Goal: Transaction & Acquisition: Purchase product/service

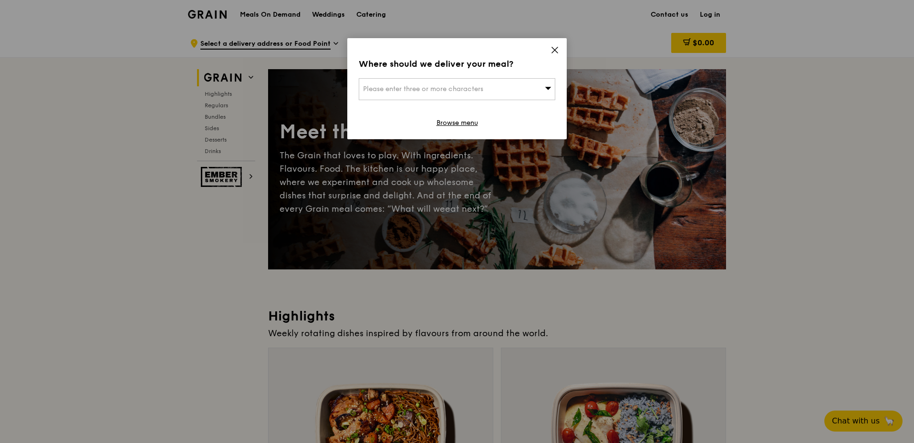
click at [557, 47] on icon at bounding box center [554, 50] width 9 height 9
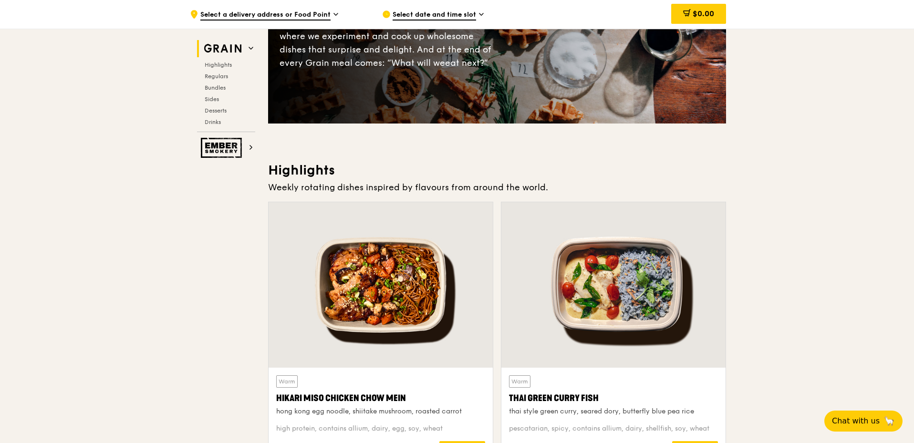
scroll to position [143, 0]
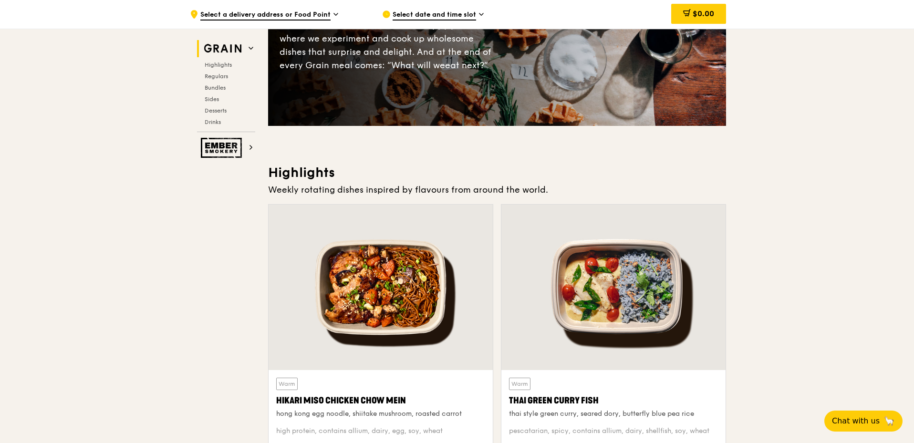
click at [438, 18] on span "Select date and time slot" at bounding box center [433, 15] width 83 height 10
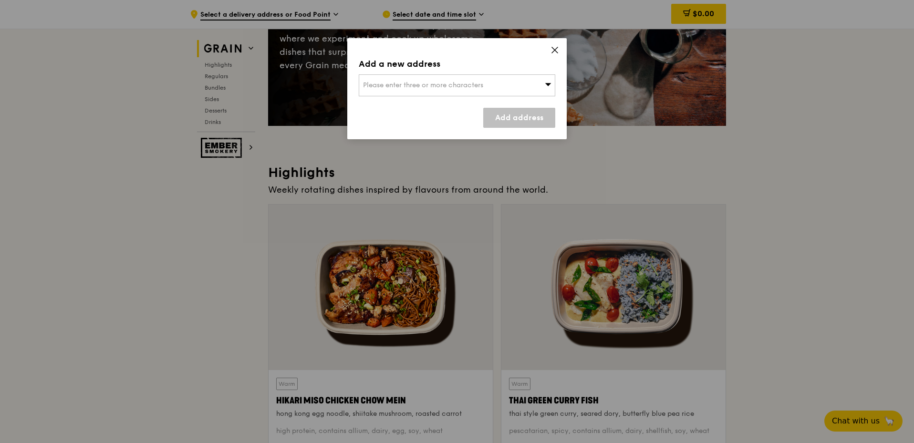
click at [397, 87] on span "Please enter three or more characters" at bounding box center [423, 85] width 120 height 8
click at [408, 89] on input "search" at bounding box center [457, 85] width 196 height 21
paste input "[STREET_ADDRESS]"
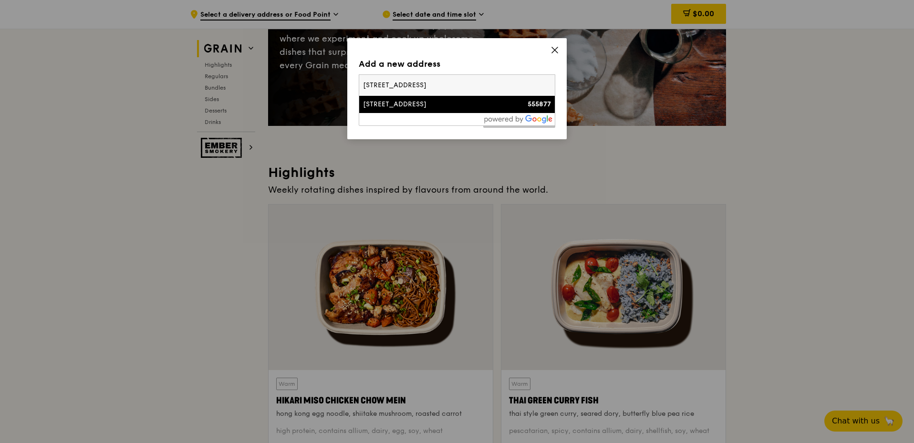
type input "[STREET_ADDRESS]"
drag, startPoint x: 459, startPoint y: 100, endPoint x: 464, endPoint y: 101, distance: 5.3
click at [459, 101] on div "[STREET_ADDRESS]" at bounding box center [433, 105] width 141 height 10
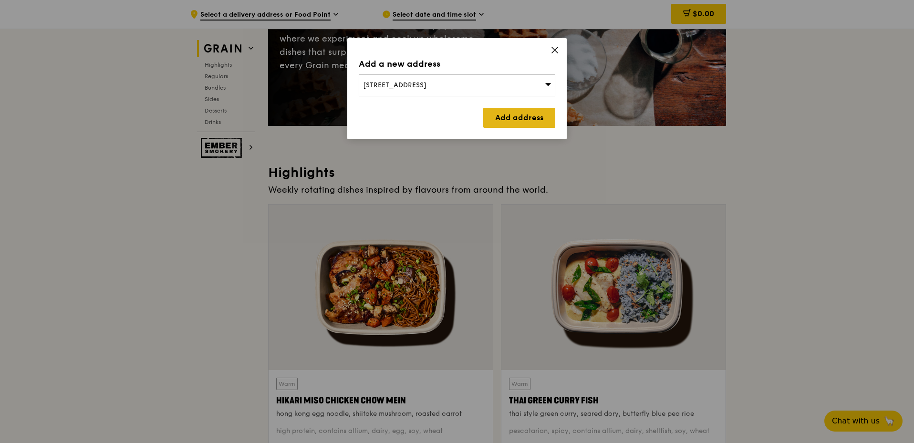
click at [521, 118] on link "Add address" at bounding box center [519, 118] width 72 height 20
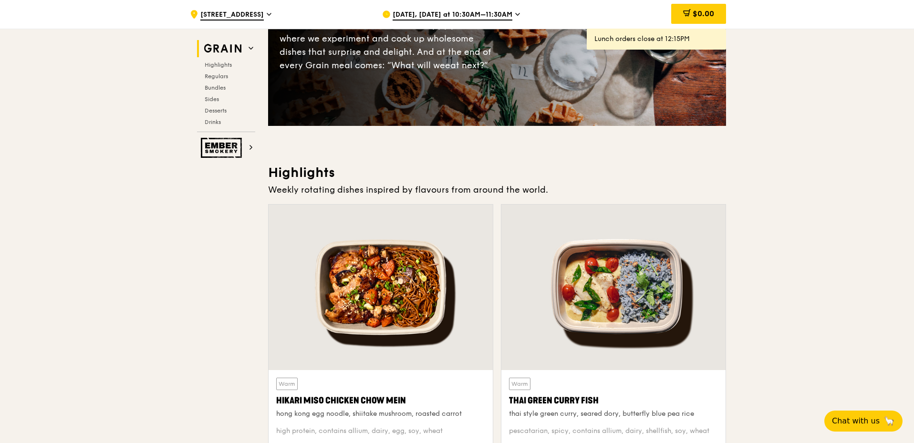
click at [438, 15] on span "[DATE], [DATE] at 10:30AM–11:30AM" at bounding box center [452, 15] width 120 height 10
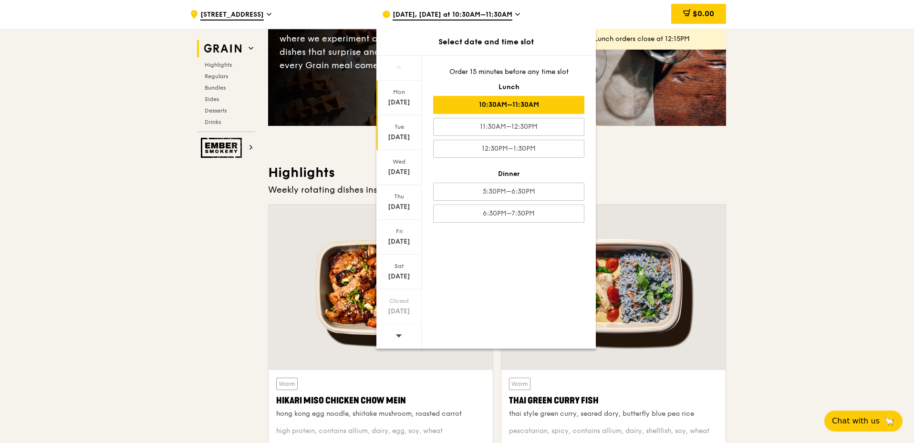
click at [399, 130] on div "Tue" at bounding box center [399, 127] width 42 height 8
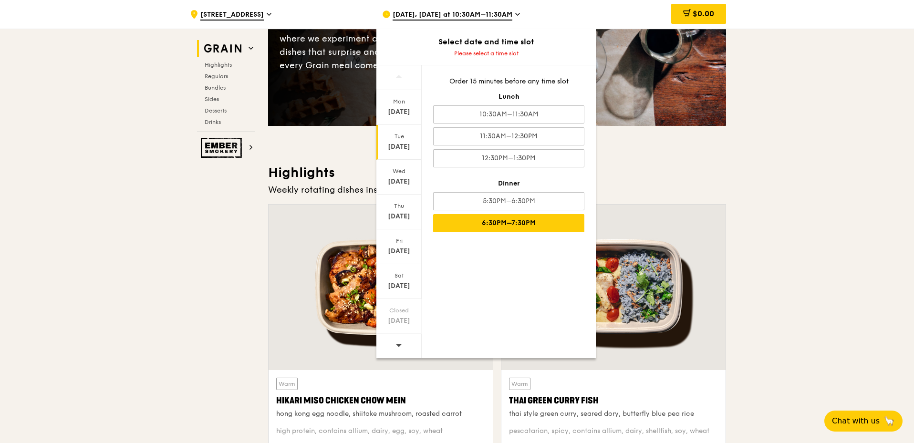
click at [509, 224] on div "6:30PM–7:30PM" at bounding box center [508, 223] width 151 height 18
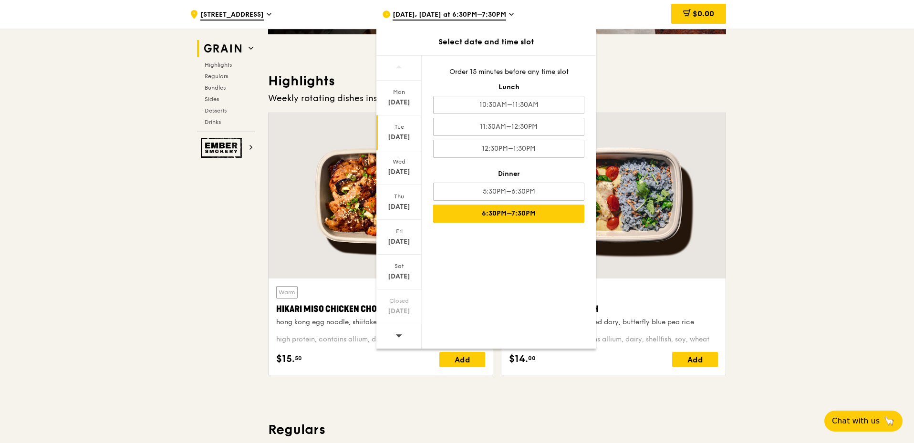
scroll to position [238, 0]
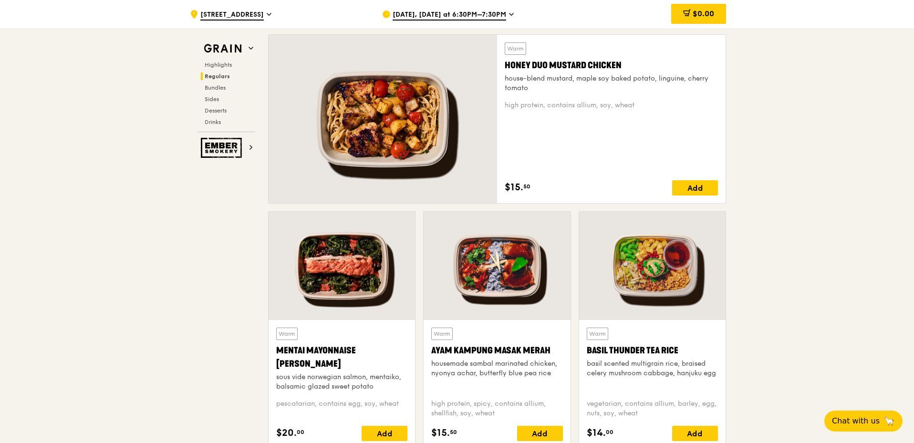
scroll to position [620, 0]
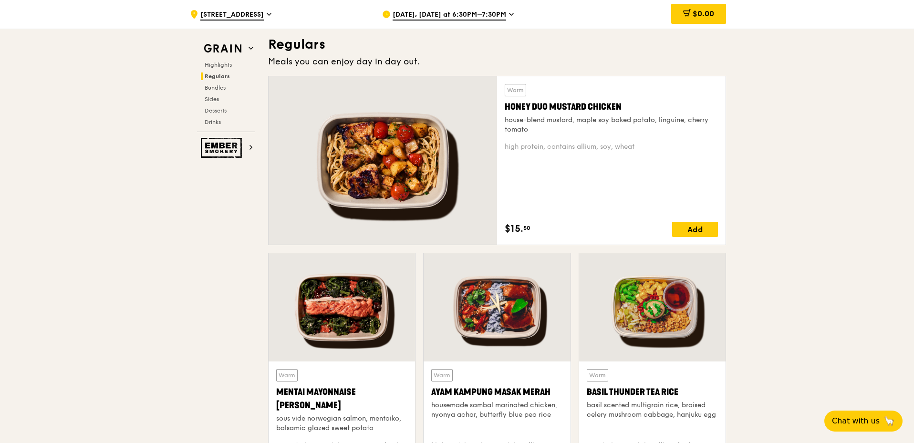
drag, startPoint x: 640, startPoint y: 100, endPoint x: 505, endPoint y: 103, distance: 135.4
click at [505, 103] on div "Honey Duo Mustard Chicken" at bounding box center [611, 106] width 213 height 13
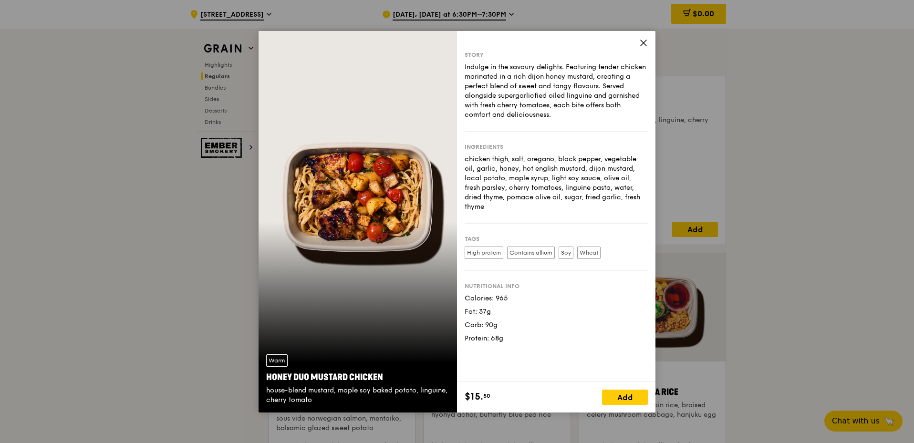
copy div "Honey Duo Mustard Chicken"
drag, startPoint x: 341, startPoint y: 367, endPoint x: 16, endPoint y: 386, distance: 325.7
click at [135, 385] on div "Warm Honey Duo Mustard Chicken house-blend mustard, maple soy baked potato, lin…" at bounding box center [457, 221] width 914 height 443
click at [643, 39] on icon at bounding box center [643, 43] width 9 height 9
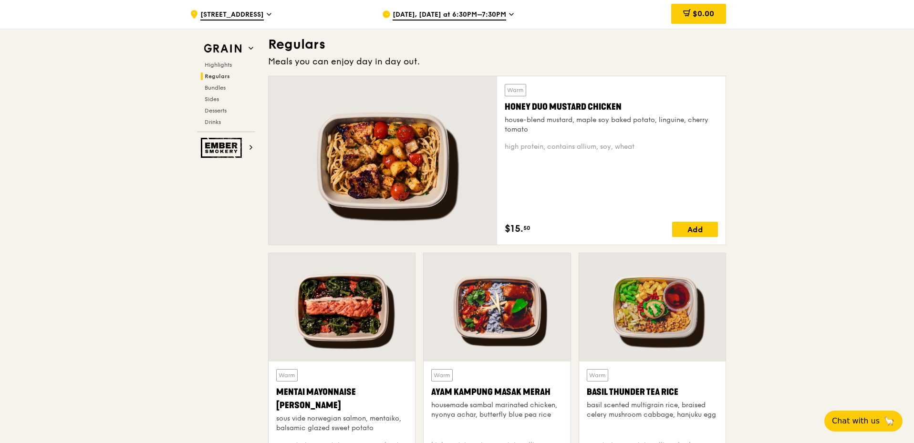
drag, startPoint x: 315, startPoint y: 403, endPoint x: 273, endPoint y: 396, distance: 42.5
click at [273, 396] on div "Warm Mentai Mayonnaise Aburi Salmon sous vide norwegian salmon, mentaiko, balsa…" at bounding box center [341, 425] width 146 height 129
copy div "Mentai Mayonnaise [PERSON_NAME]"
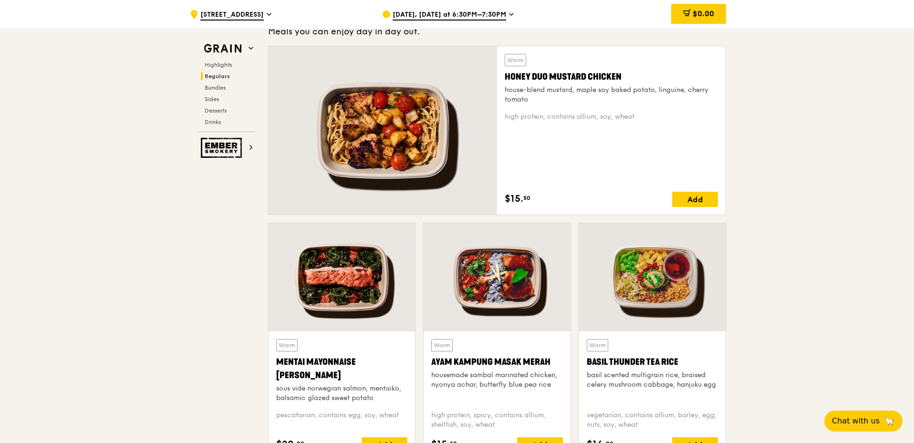
scroll to position [763, 0]
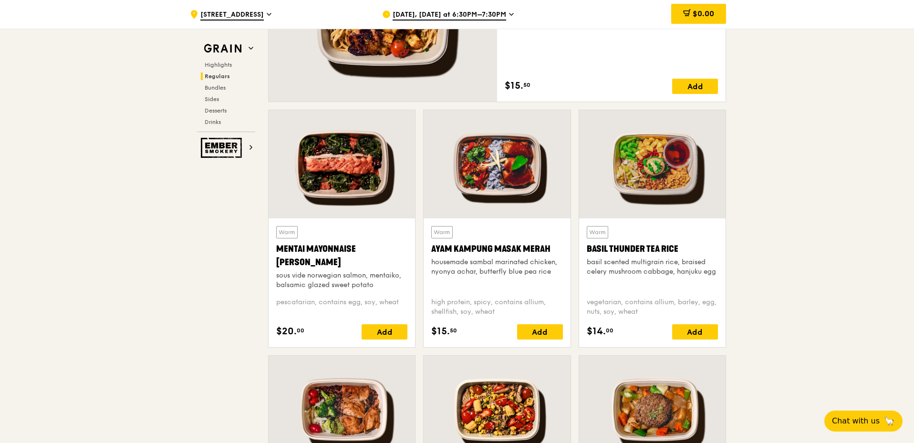
drag, startPoint x: 557, startPoint y: 247, endPoint x: 345, endPoint y: 113, distance: 251.1
click at [429, 249] on div "Warm Ayam [GEOGRAPHIC_DATA] housemade sambal marinated chicken, nyonya achar, b…" at bounding box center [496, 282] width 146 height 129
copy div "Ayam Kampung Masak Merah"
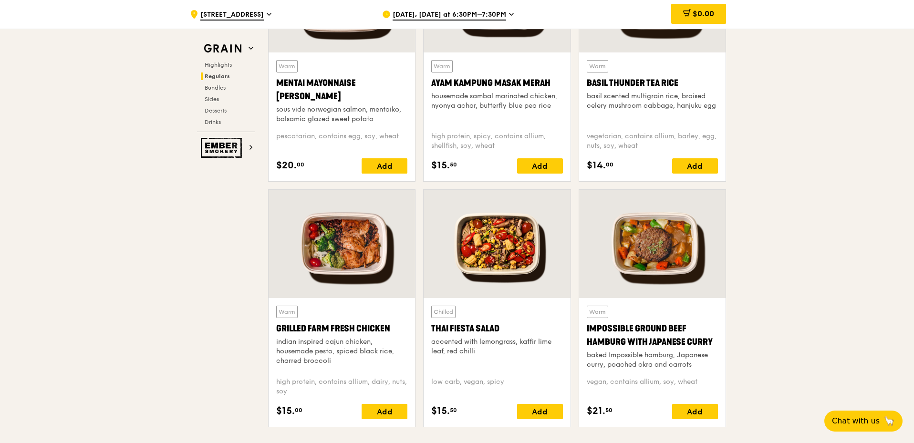
scroll to position [906, 0]
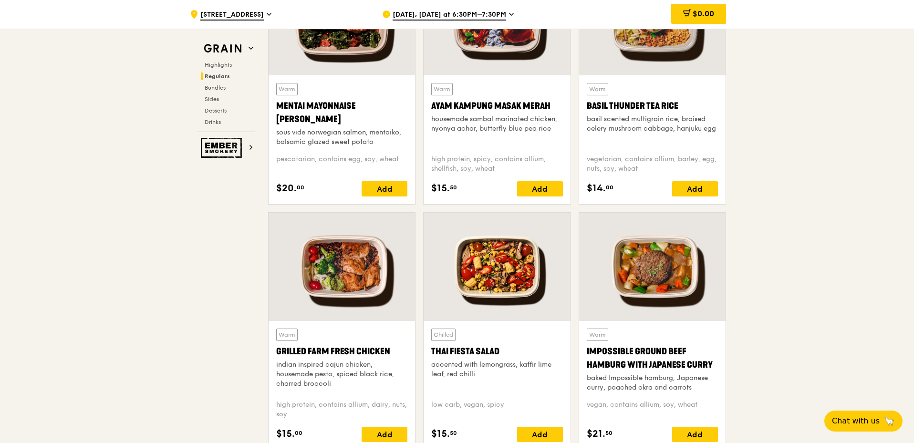
drag, startPoint x: 691, startPoint y: 102, endPoint x: 584, endPoint y: 107, distance: 106.9
click at [584, 107] on div "Warm Basil Thunder Tea [PERSON_NAME] scented multigrain rice, braised celery mu…" at bounding box center [652, 139] width 146 height 129
copy div "Basil Thunder Tea Rice"
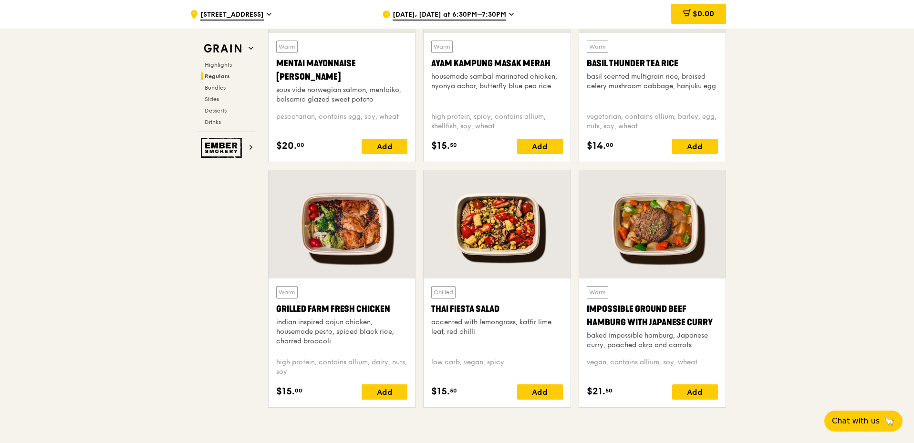
scroll to position [1097, 0]
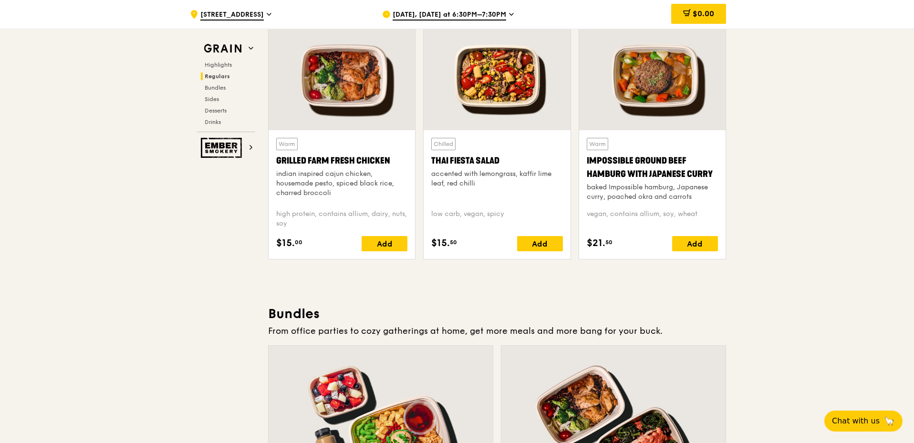
drag, startPoint x: 395, startPoint y: 155, endPoint x: 272, endPoint y: 158, distance: 122.6
click at [272, 158] on div "Warm Grilled Farm Fresh Chicken indian inspired cajun chicken, housemade pesto,…" at bounding box center [341, 194] width 146 height 129
copy div "Grilled Farm Fresh Chicken"
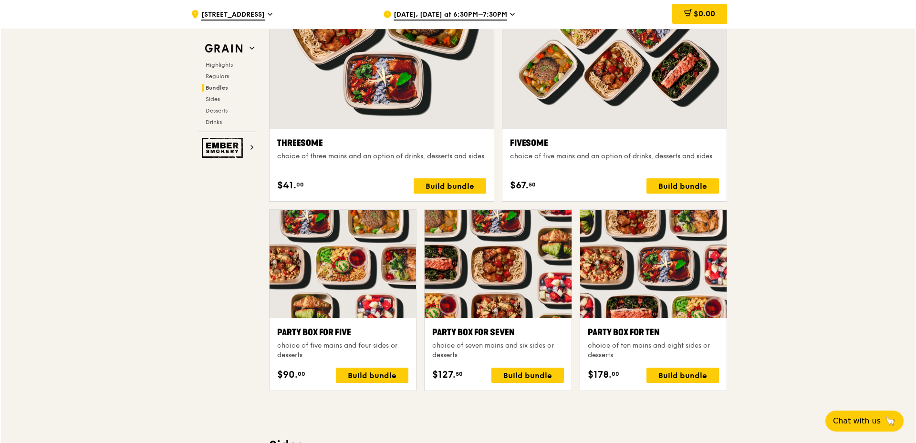
scroll to position [1717, 0]
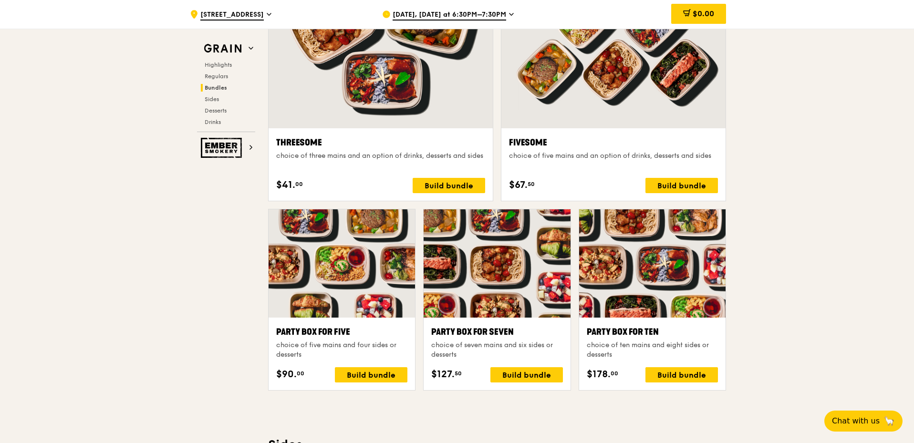
click at [608, 338] on div "Party Box for Ten" at bounding box center [652, 331] width 131 height 13
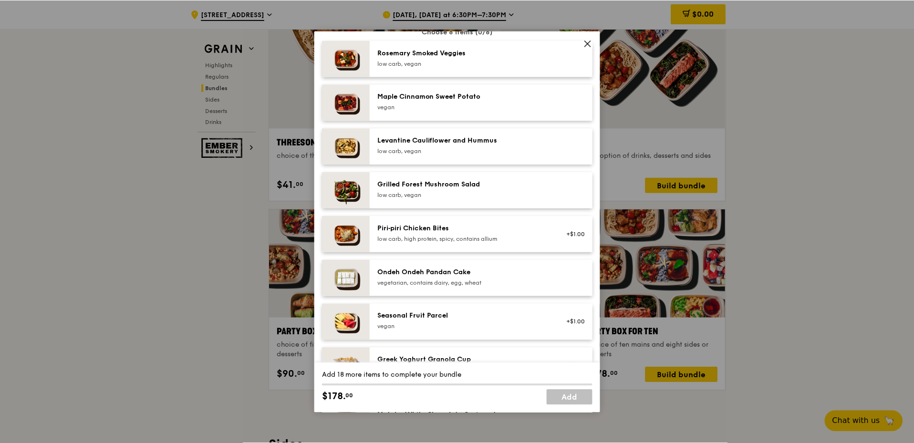
scroll to position [477, 0]
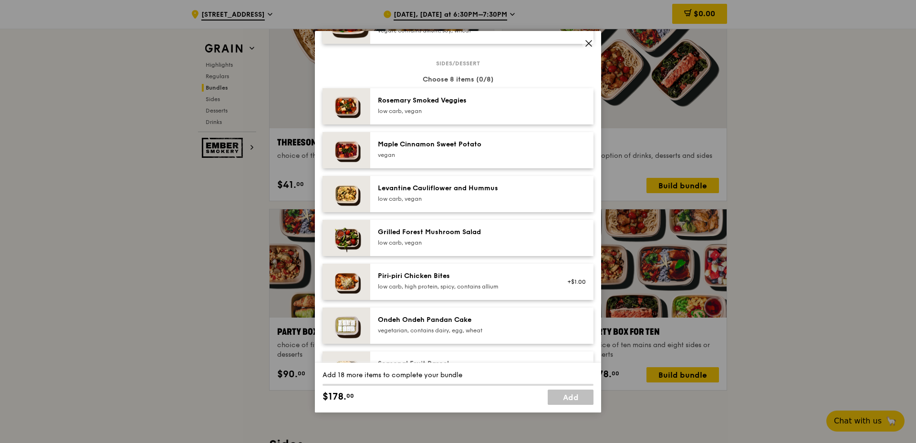
drag, startPoint x: 586, startPoint y: 41, endPoint x: 580, endPoint y: 43, distance: 6.2
click at [583, 42] on span at bounding box center [588, 43] width 13 height 13
